Goal: Find specific page/section

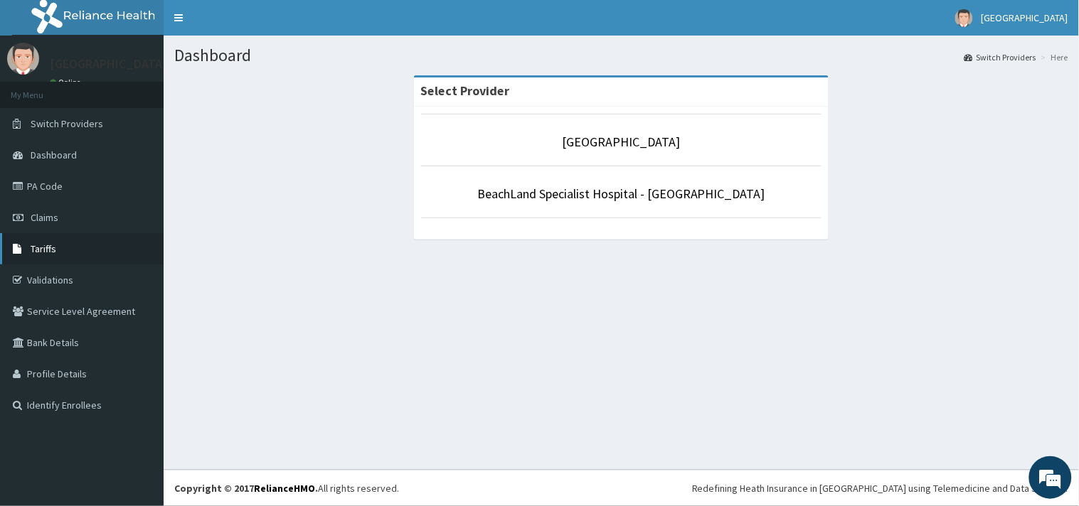
drag, startPoint x: 0, startPoint y: 0, endPoint x: 43, endPoint y: 243, distance: 247.0
click at [43, 243] on span "Tariffs" at bounding box center [44, 249] width 26 height 13
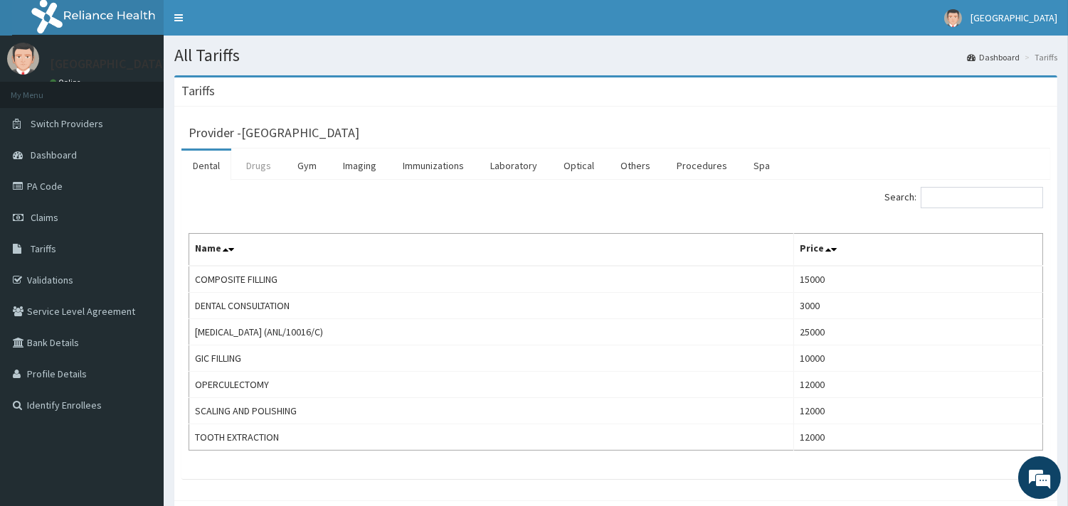
click at [266, 169] on link "Drugs" at bounding box center [259, 166] width 48 height 30
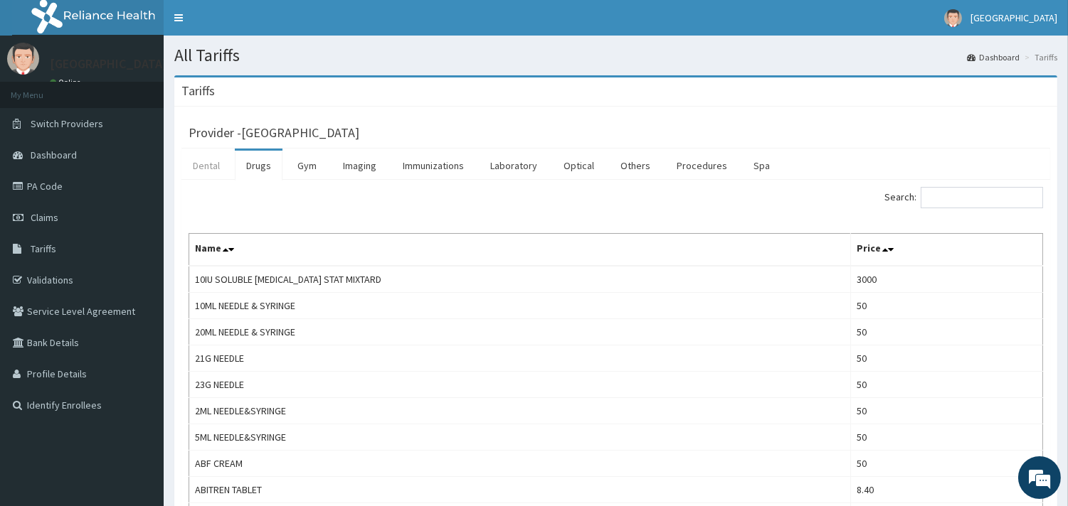
click at [203, 168] on link "Dental" at bounding box center [206, 166] width 50 height 30
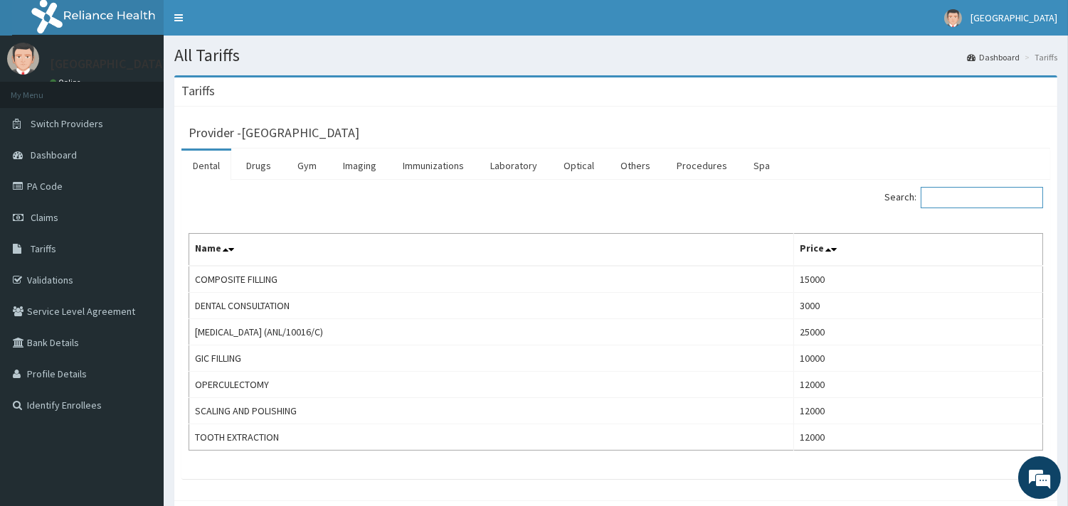
click at [967, 201] on input "Search:" at bounding box center [981, 197] width 122 height 21
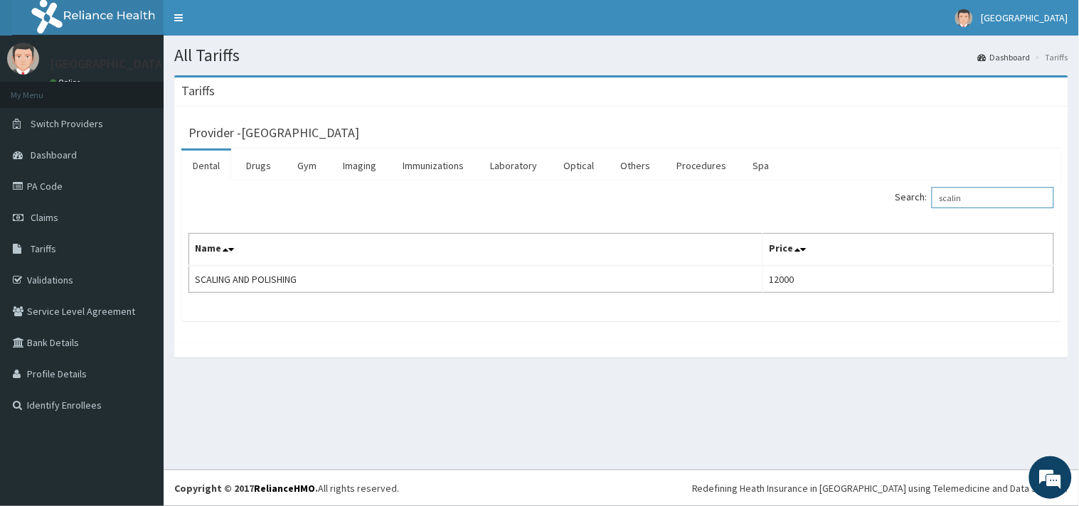
type input "scalin"
click at [264, 171] on link "Drugs" at bounding box center [259, 166] width 48 height 30
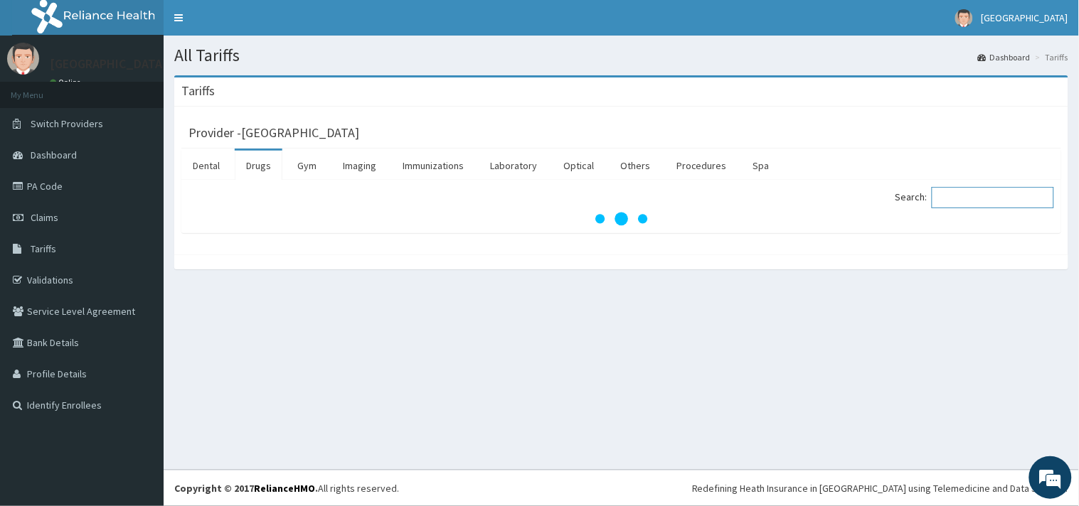
click at [966, 196] on input "Search:" at bounding box center [993, 197] width 122 height 21
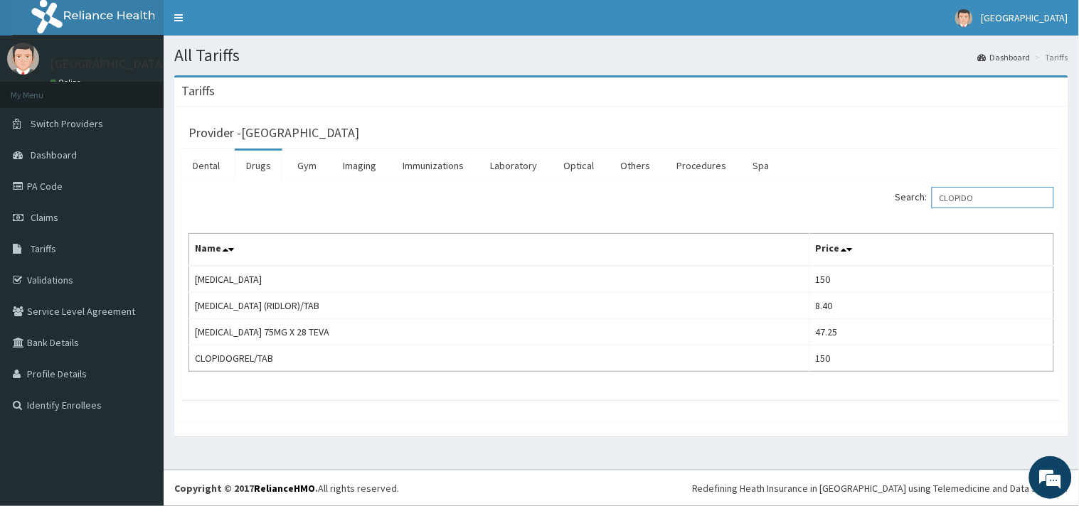
type input "CLOPIDO"
